Goal: Find specific page/section

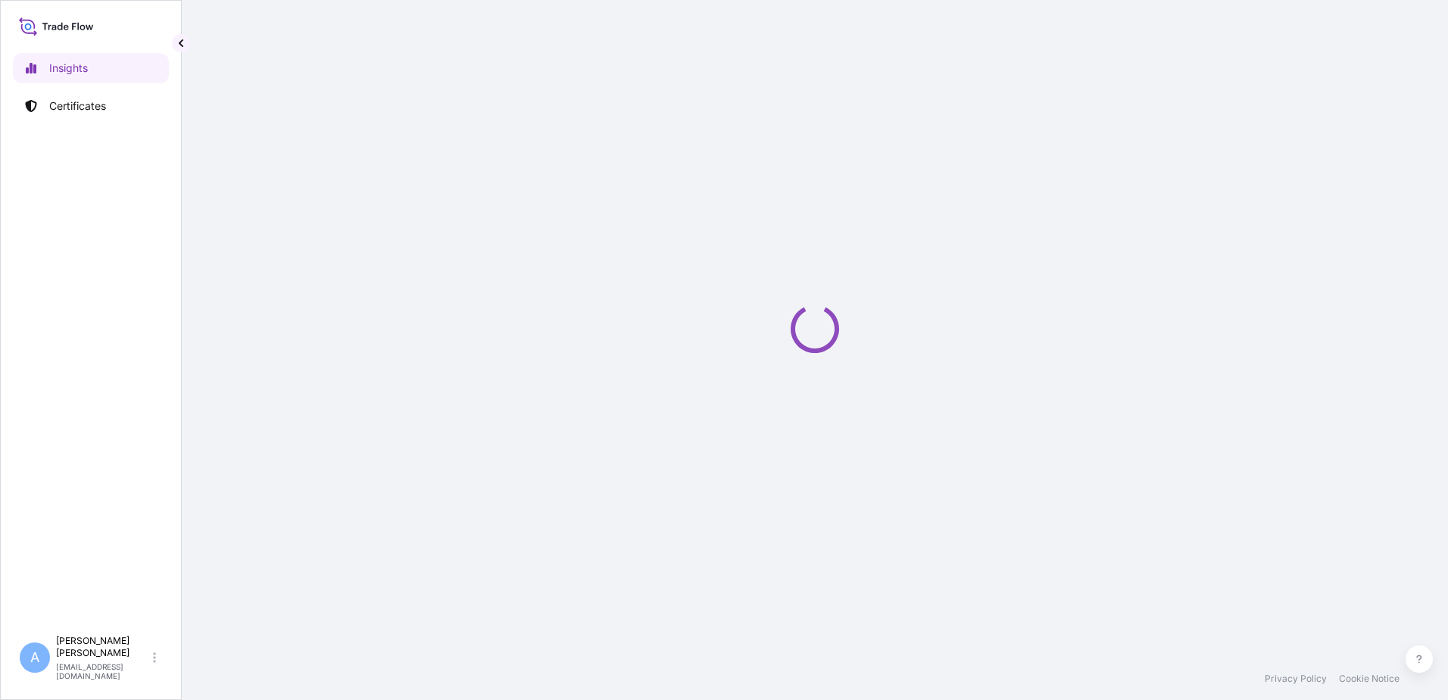
select select "2025"
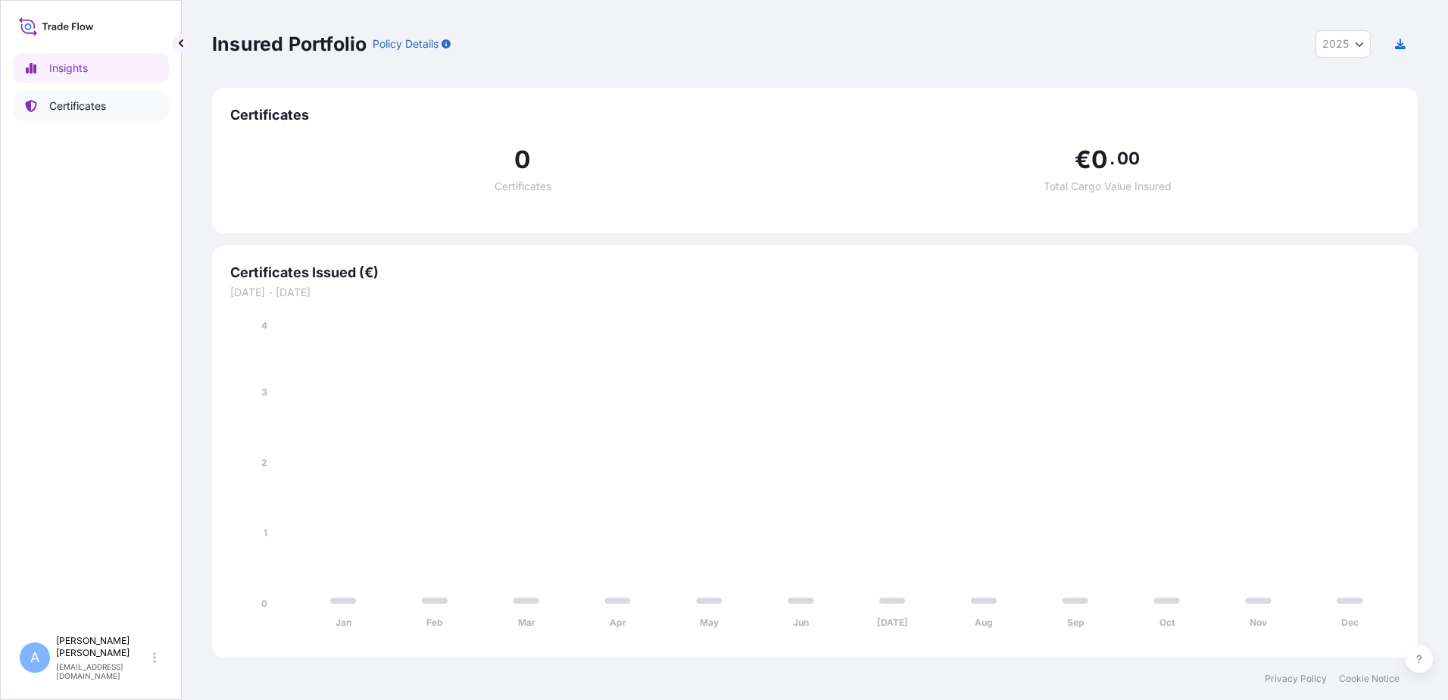
click at [73, 109] on p "Certificates" at bounding box center [77, 105] width 57 height 15
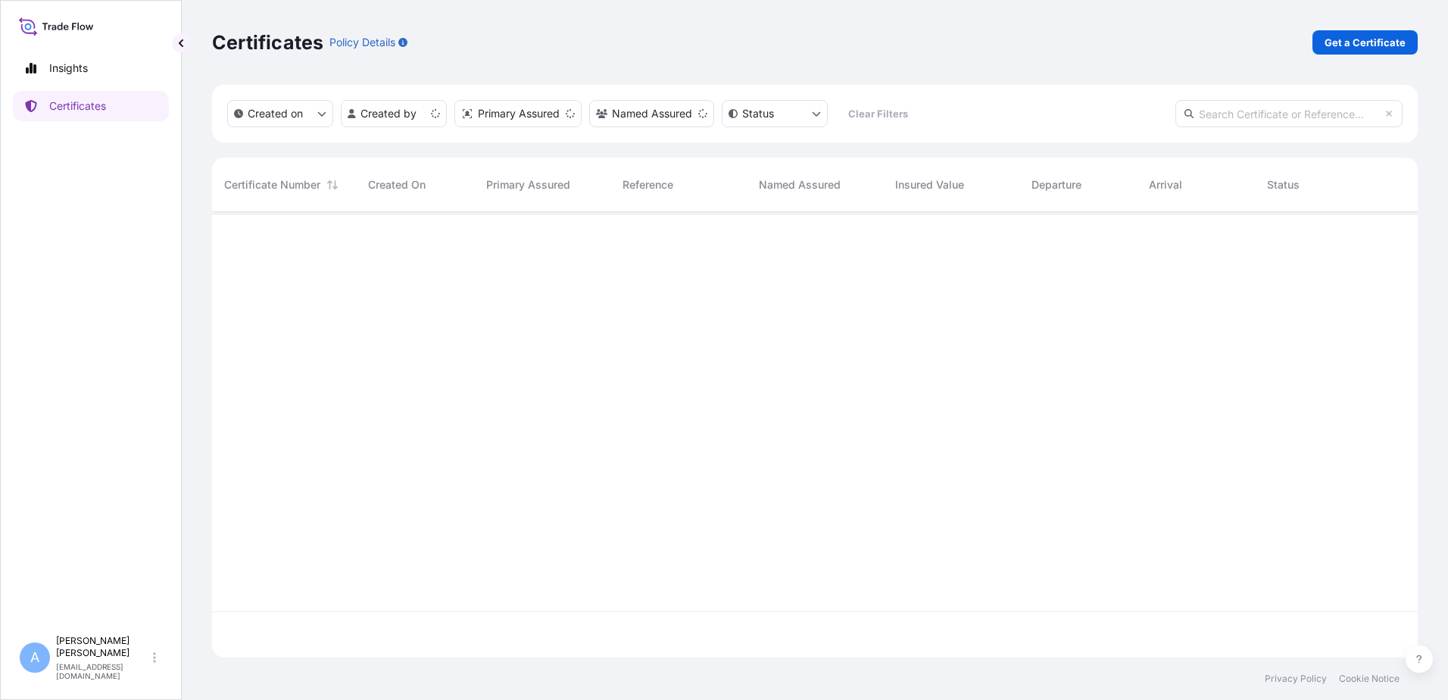
scroll to position [442, 1194]
